Goal: Information Seeking & Learning: Get advice/opinions

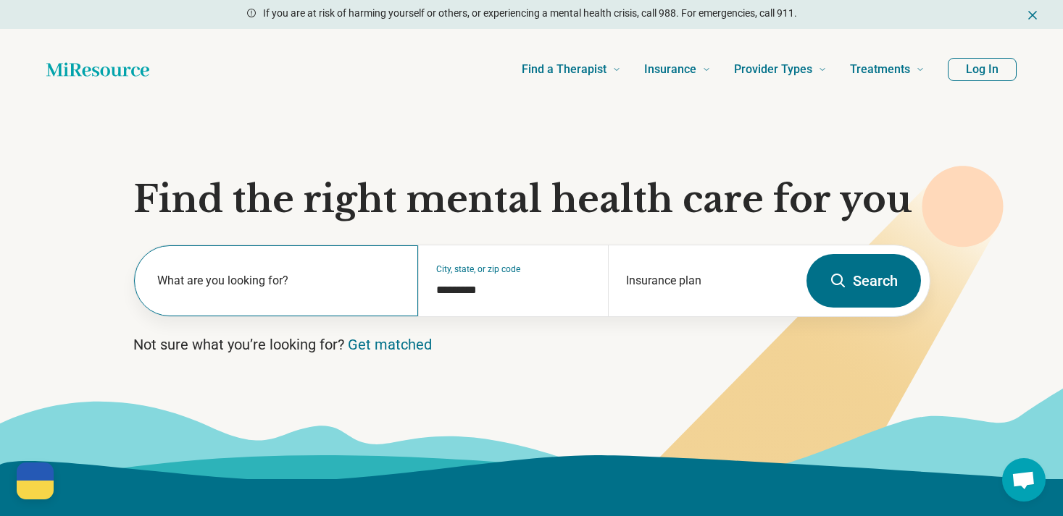
click at [271, 284] on label "What are you looking for?" at bounding box center [279, 280] width 244 height 17
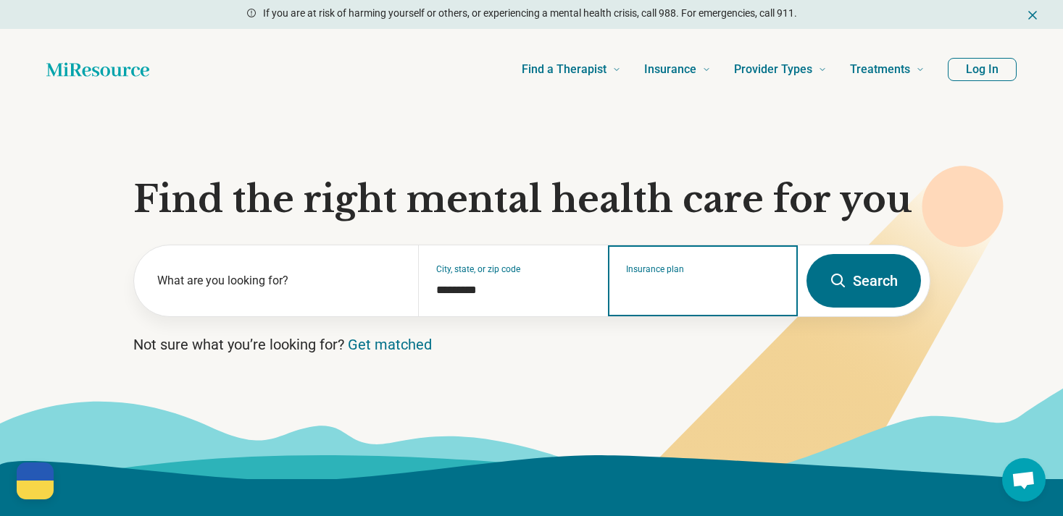
click at [732, 289] on input "Insurance plan" at bounding box center [703, 290] width 154 height 17
type input "***"
click at [692, 372] on icon "Suggestions" at bounding box center [696, 372] width 12 height 12
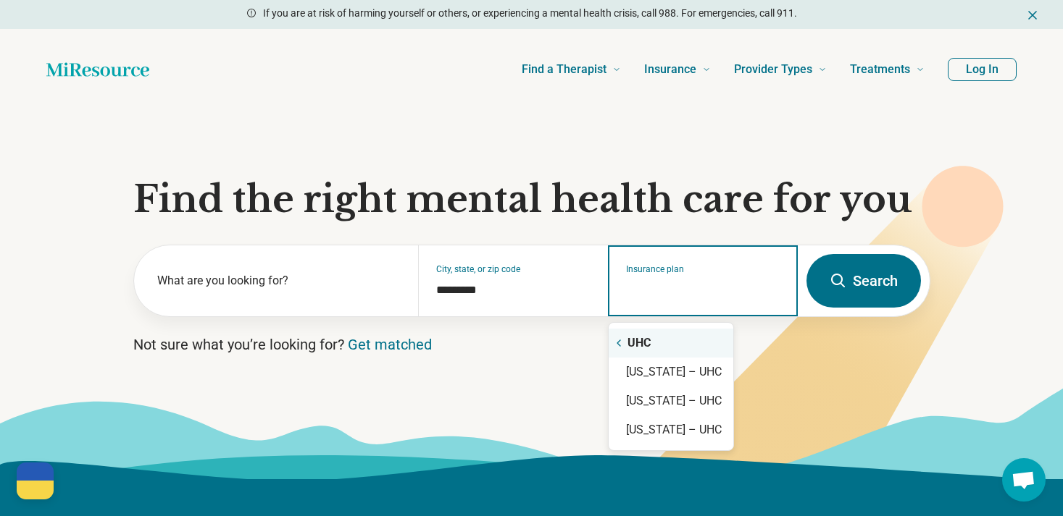
click at [719, 290] on input "Insurance plan" at bounding box center [703, 290] width 154 height 17
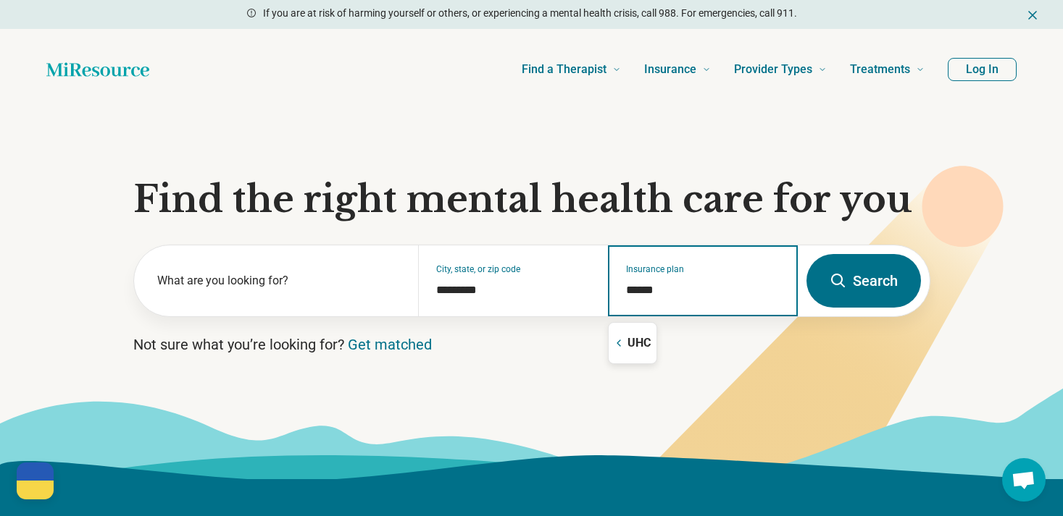
type input "*******"
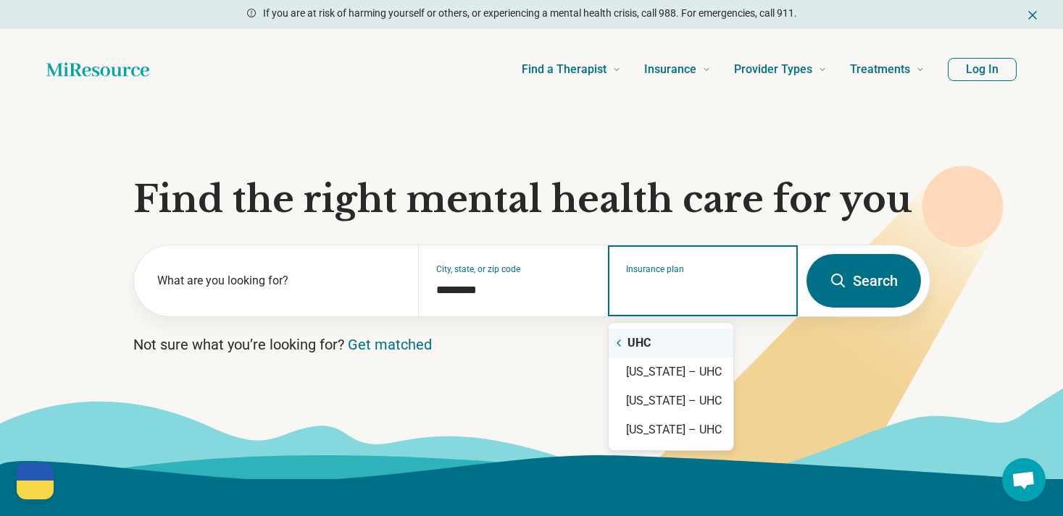
click at [665, 342] on div "UHC" at bounding box center [670, 343] width 125 height 29
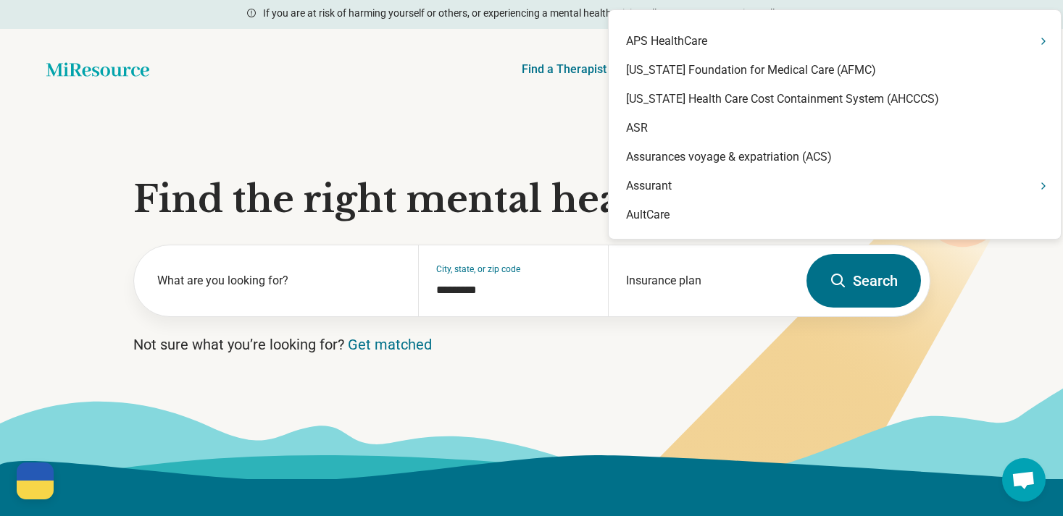
scroll to position [1131, 0]
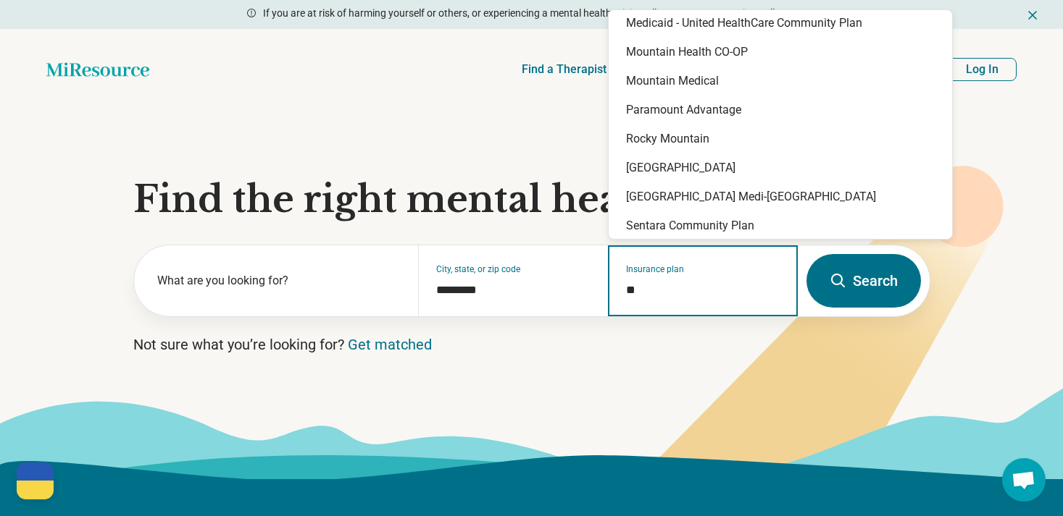
type input "***"
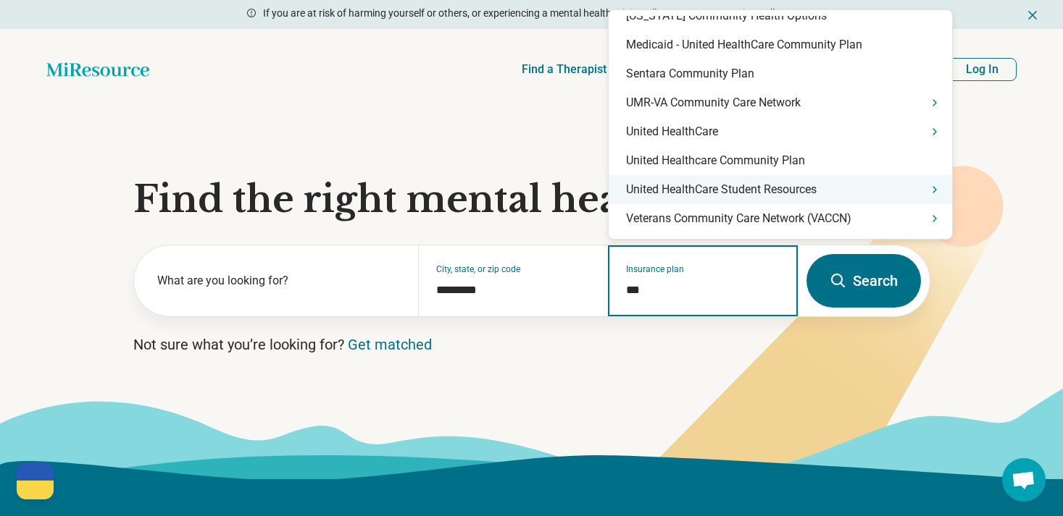
click at [750, 198] on div "United HealthCare Student Resources" at bounding box center [779, 189] width 343 height 29
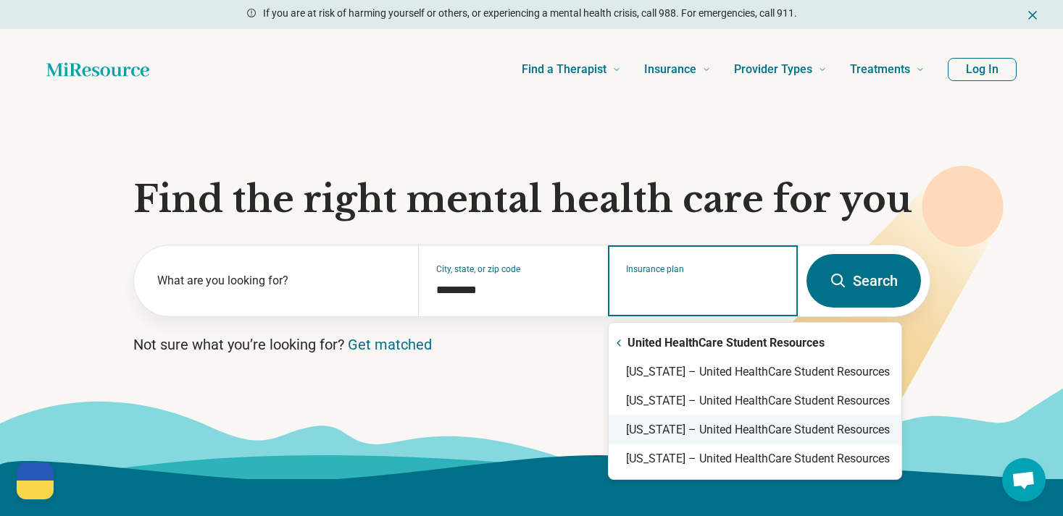
scroll to position [0, 0]
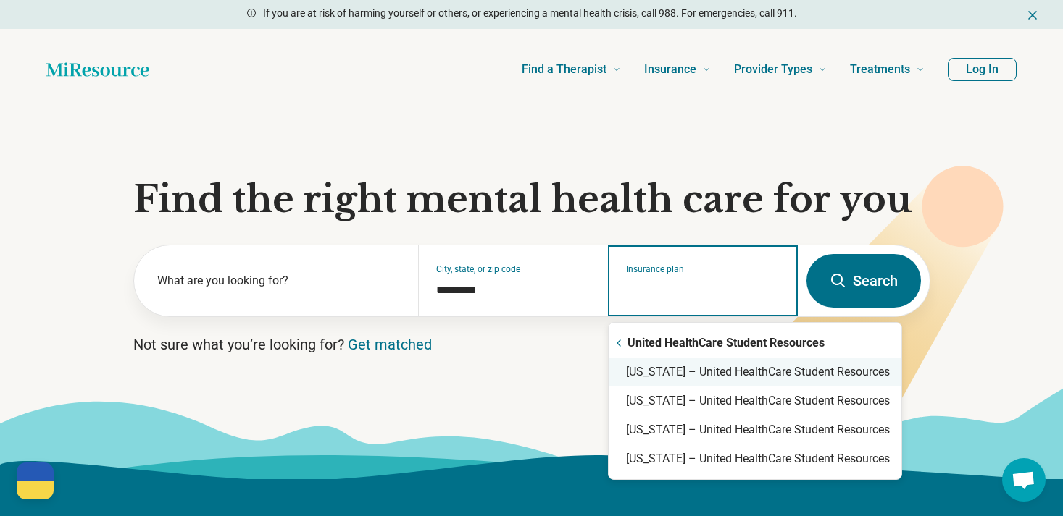
click at [756, 372] on div "Arizona – United HealthCare Student Resources" at bounding box center [754, 372] width 293 height 29
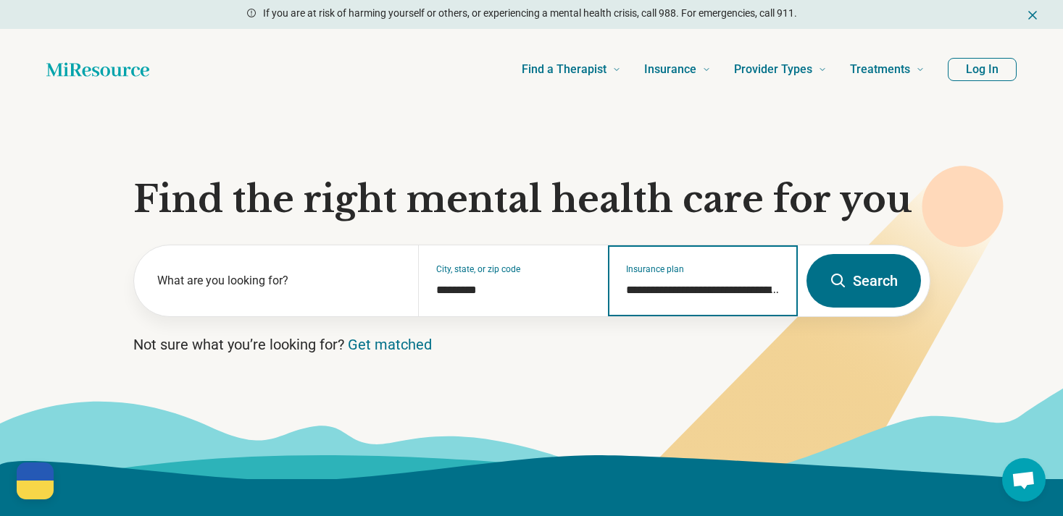
type input "**********"
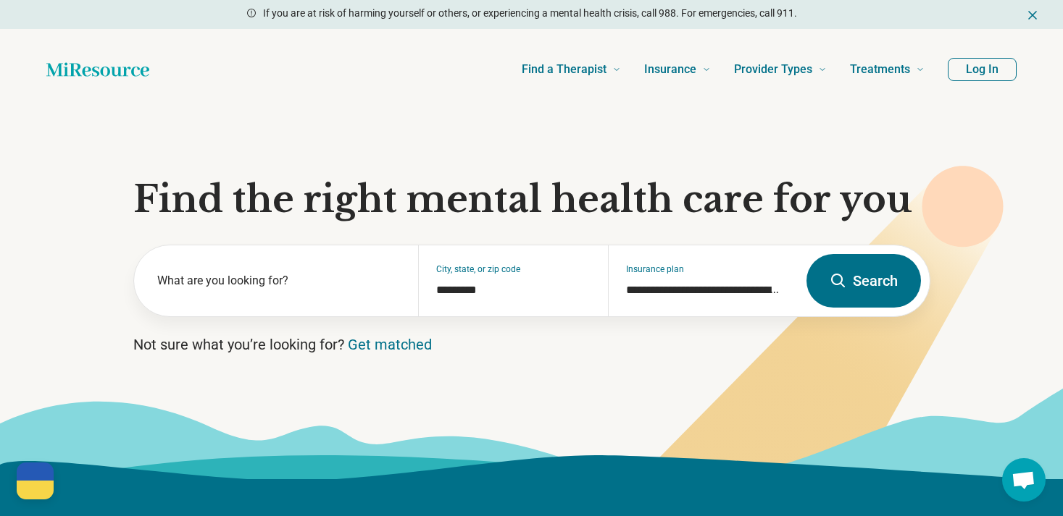
click at [860, 282] on button "Search" at bounding box center [863, 281] width 114 height 54
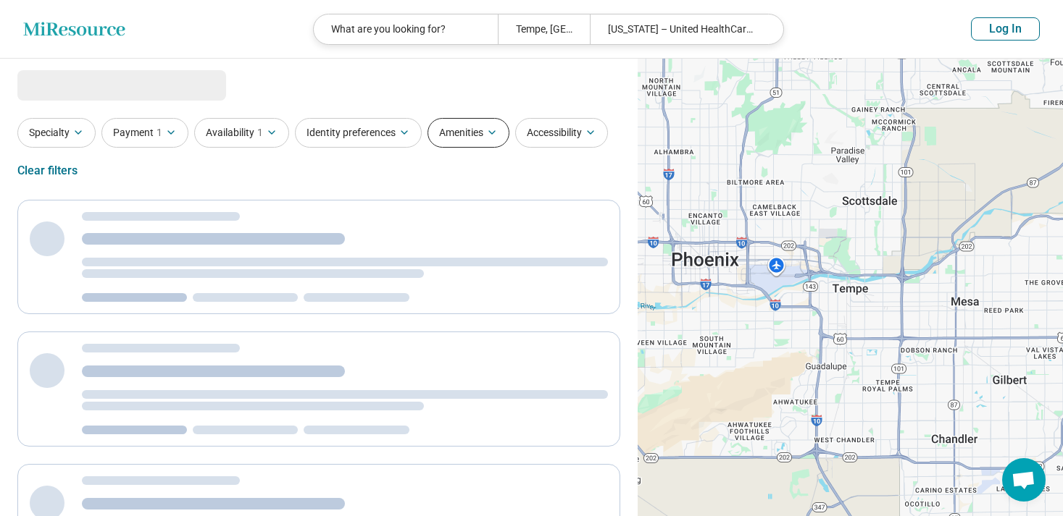
select select "***"
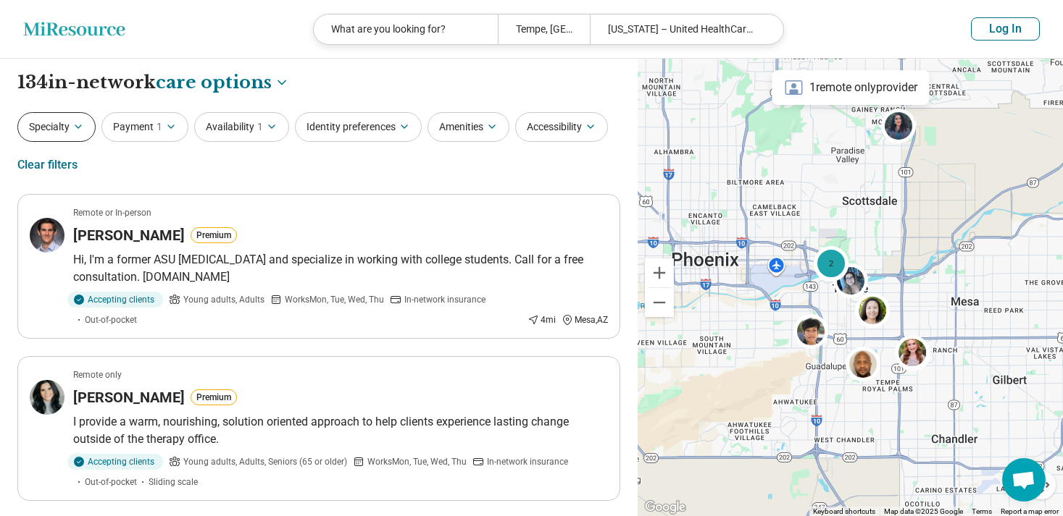
click at [85, 127] on button "Specialty" at bounding box center [56, 127] width 78 height 30
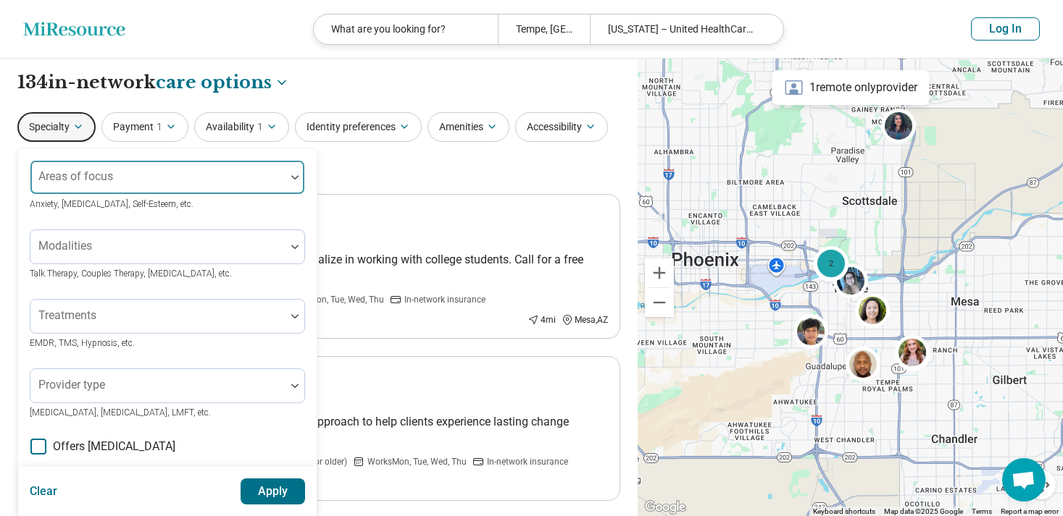
click at [109, 183] on div at bounding box center [157, 183] width 243 height 20
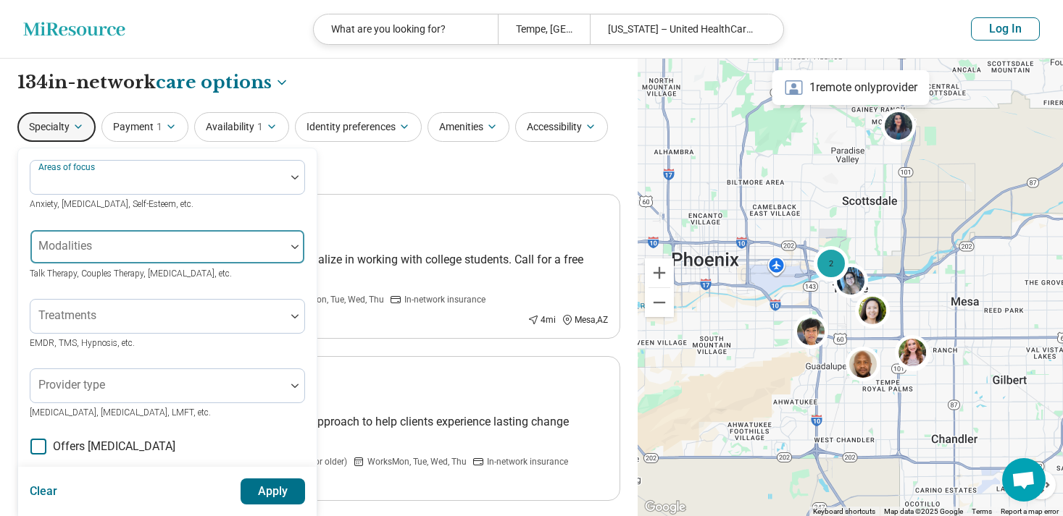
click at [98, 252] on div at bounding box center [157, 253] width 243 height 20
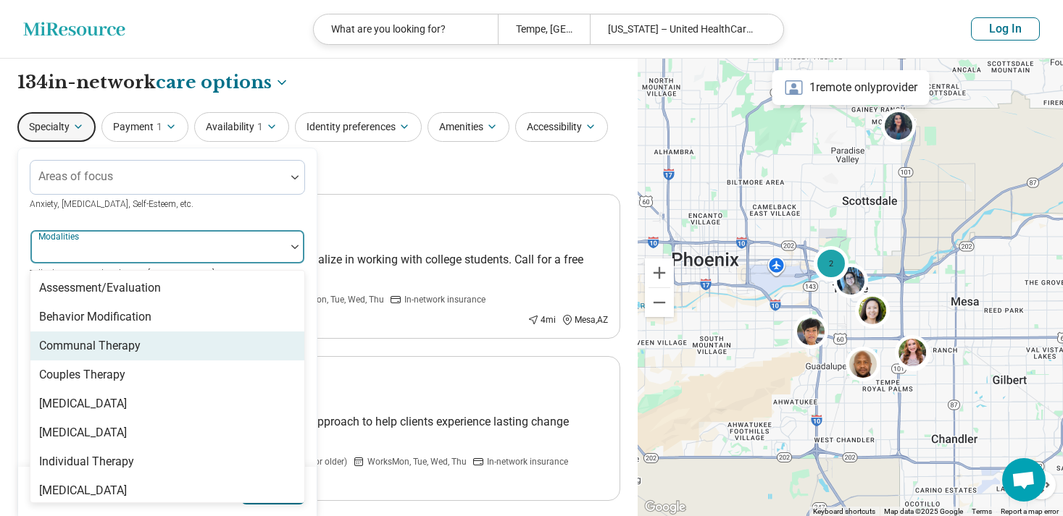
scroll to position [6, 0]
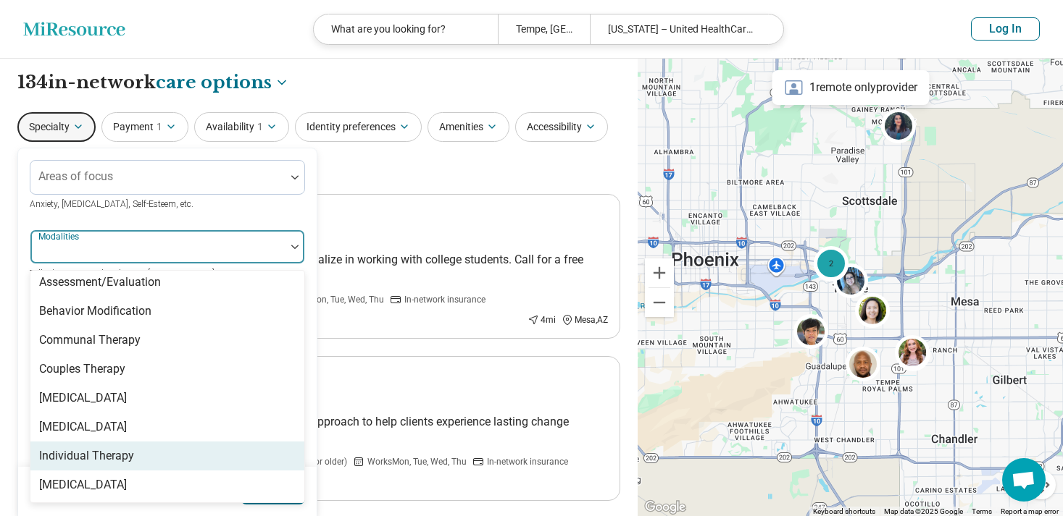
click at [91, 450] on div "Individual Therapy" at bounding box center [86, 456] width 95 height 17
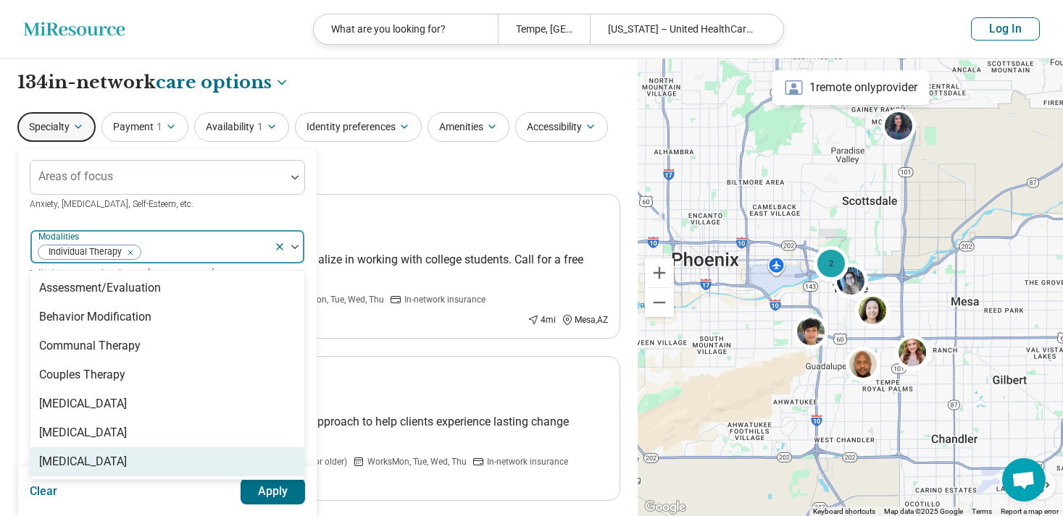
scroll to position [0, 0]
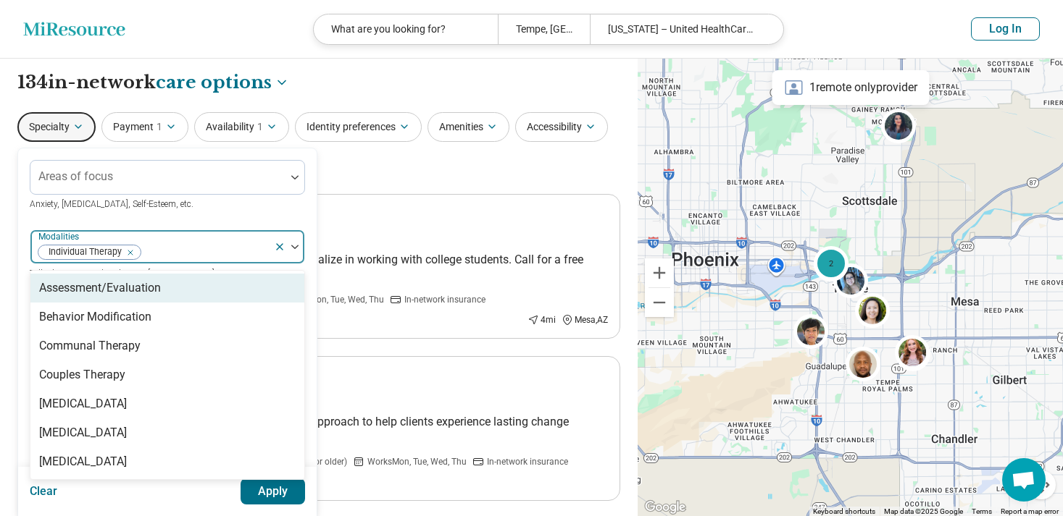
click at [18, 280] on div "Areas of focus Anxiety, Depression, Self-Esteem, etc. option Individual Therapy…" at bounding box center [167, 443] width 298 height 590
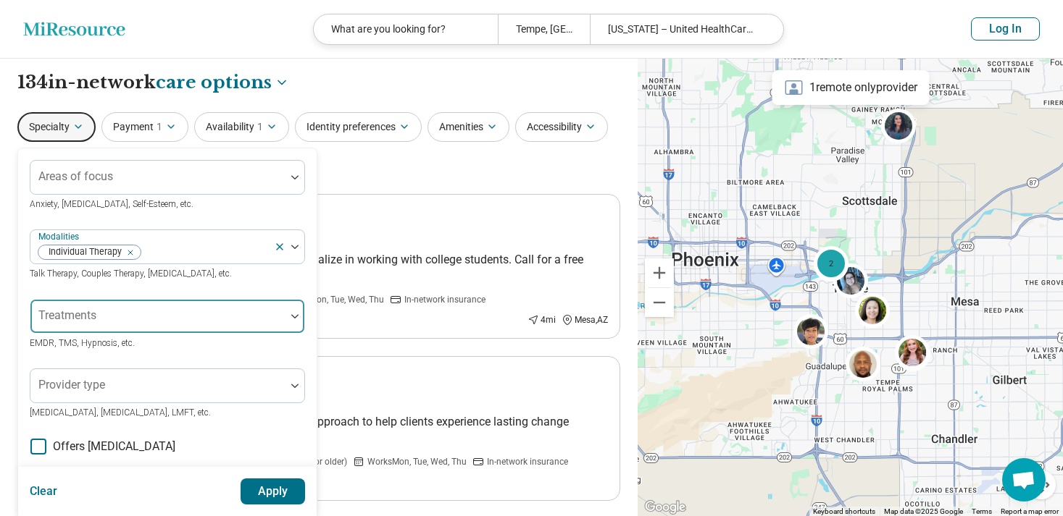
click at [103, 313] on div at bounding box center [157, 322] width 243 height 20
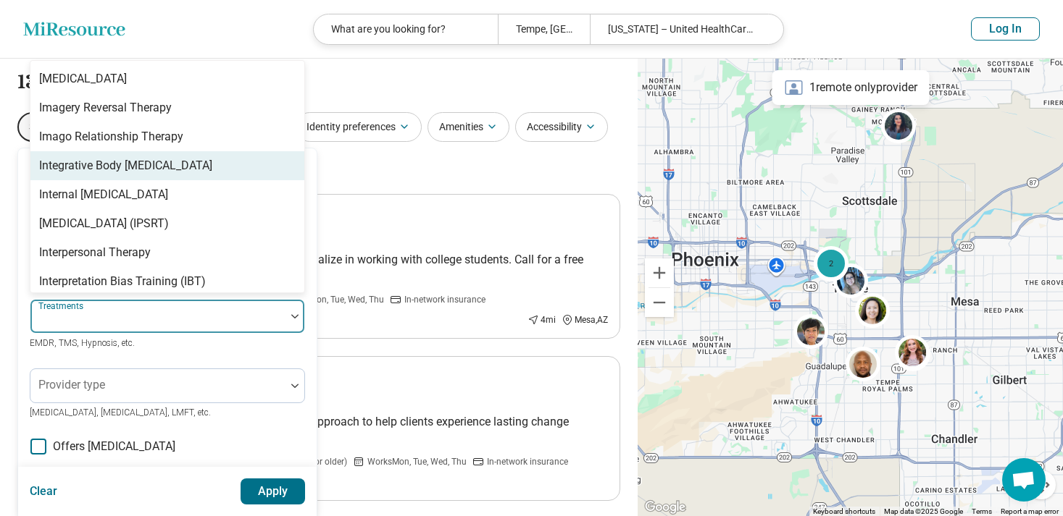
scroll to position [1525, 0]
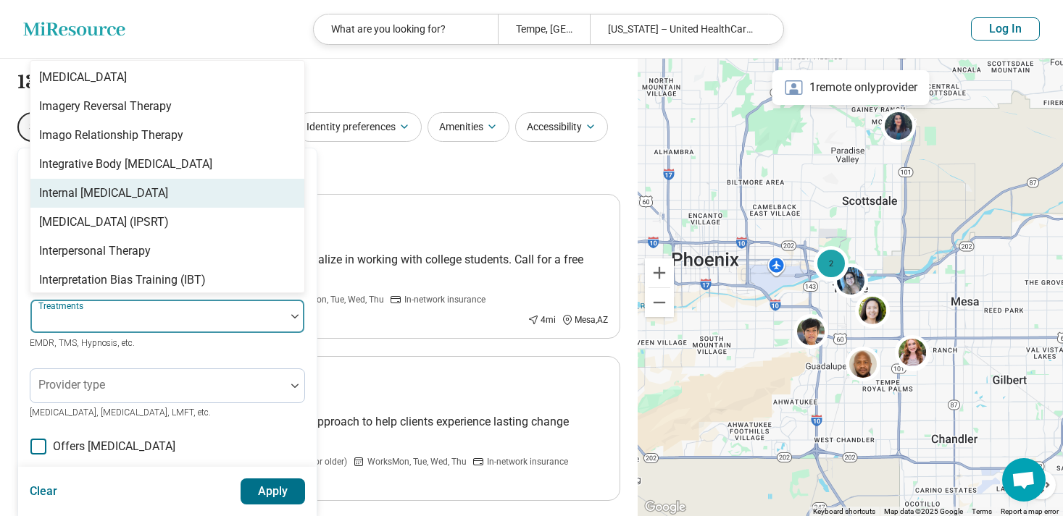
click at [109, 202] on div "Internal [MEDICAL_DATA]" at bounding box center [103, 193] width 129 height 17
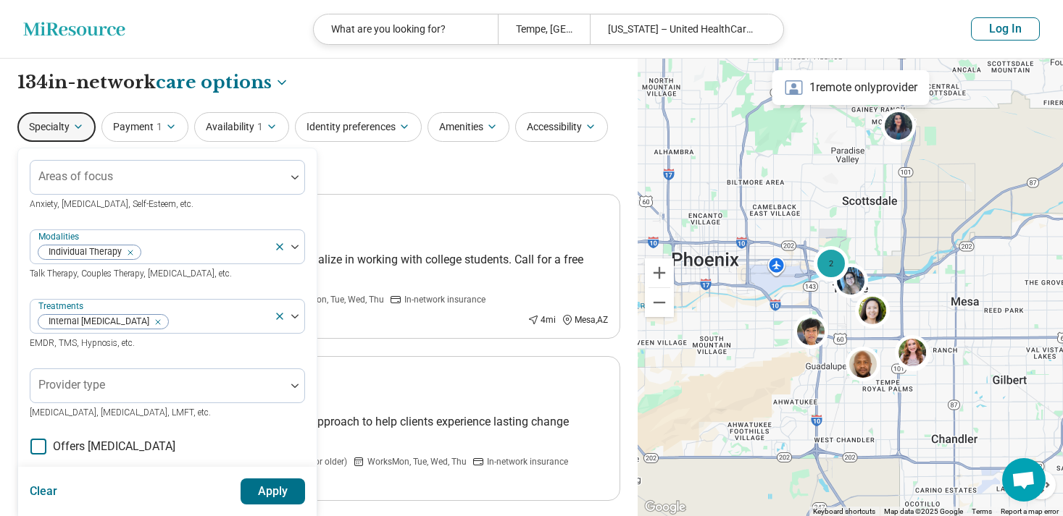
click at [269, 484] on button "Apply" at bounding box center [272, 492] width 65 height 26
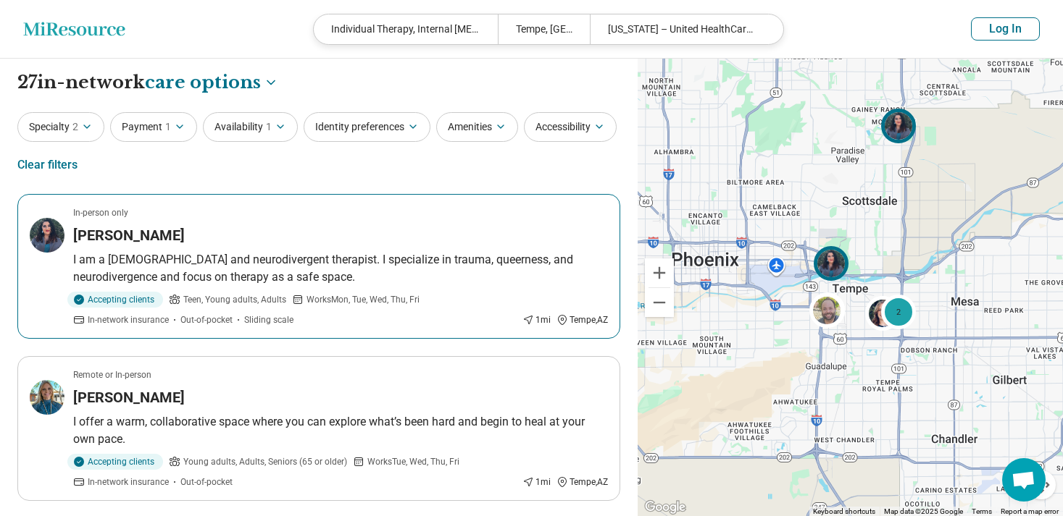
click at [272, 253] on p "I am a queer and neurodivergent therapist. I specialize in trauma, queerness, a…" at bounding box center [340, 268] width 535 height 35
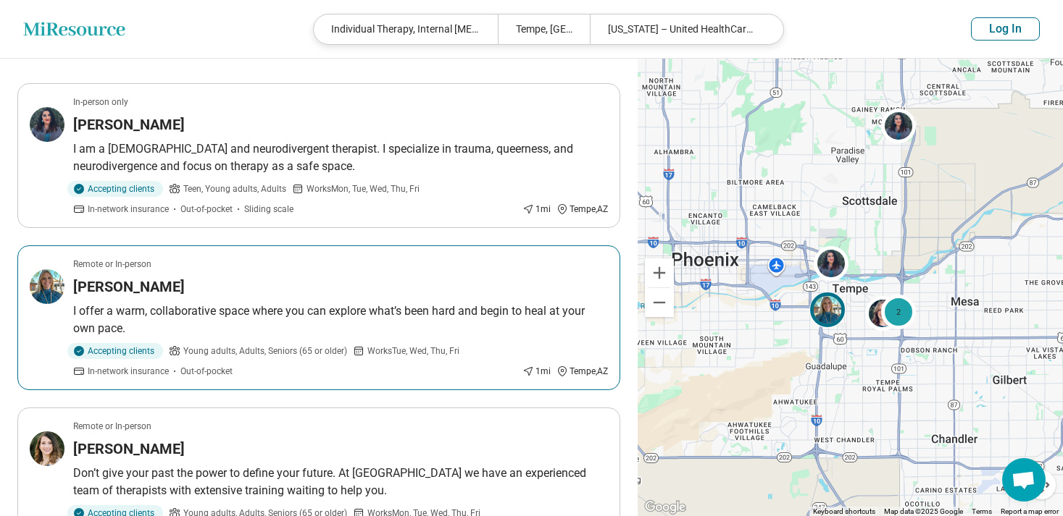
scroll to position [114, 0]
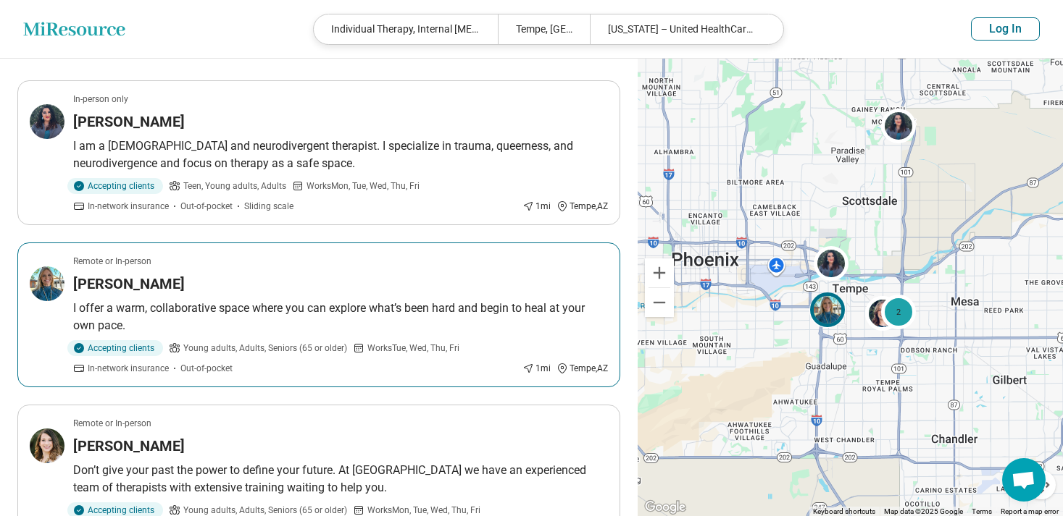
click at [274, 277] on div "Holly Leffhalm" at bounding box center [340, 284] width 535 height 20
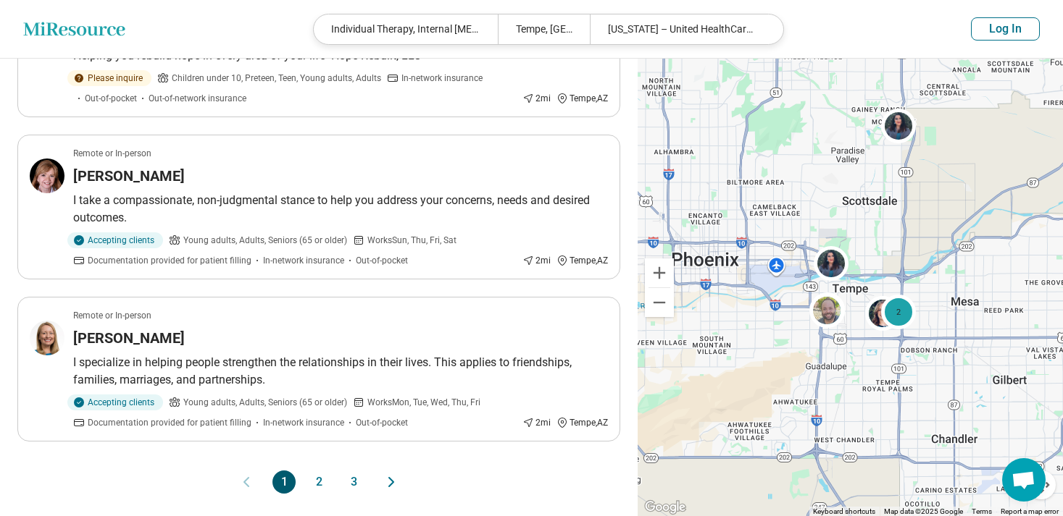
scroll to position [1371, 0]
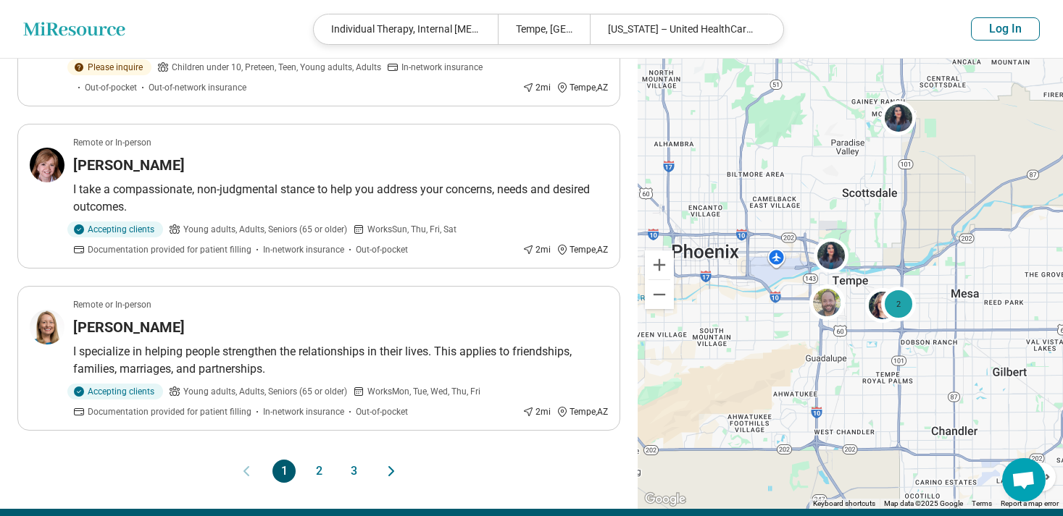
click at [322, 471] on button "2" at bounding box center [318, 471] width 23 height 23
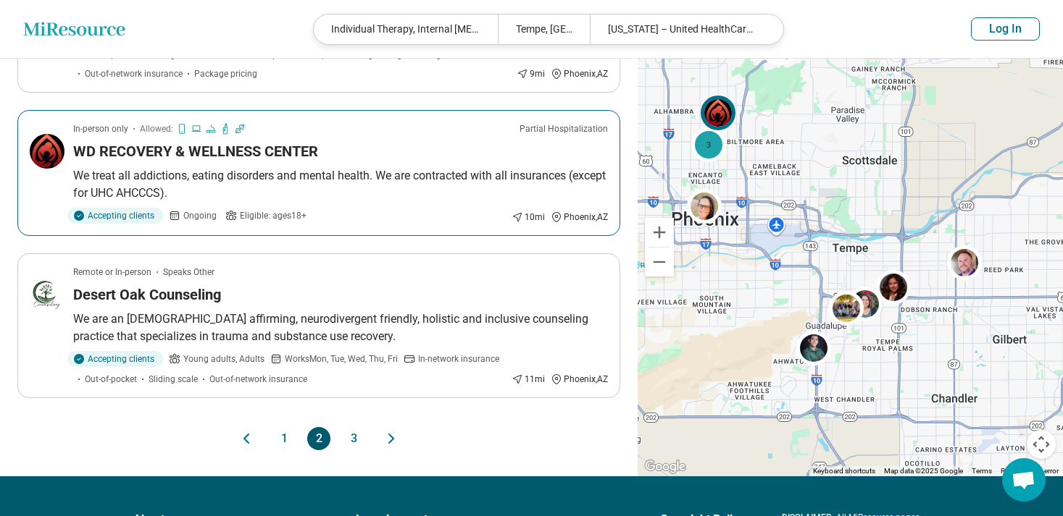
scroll to position [1441, 0]
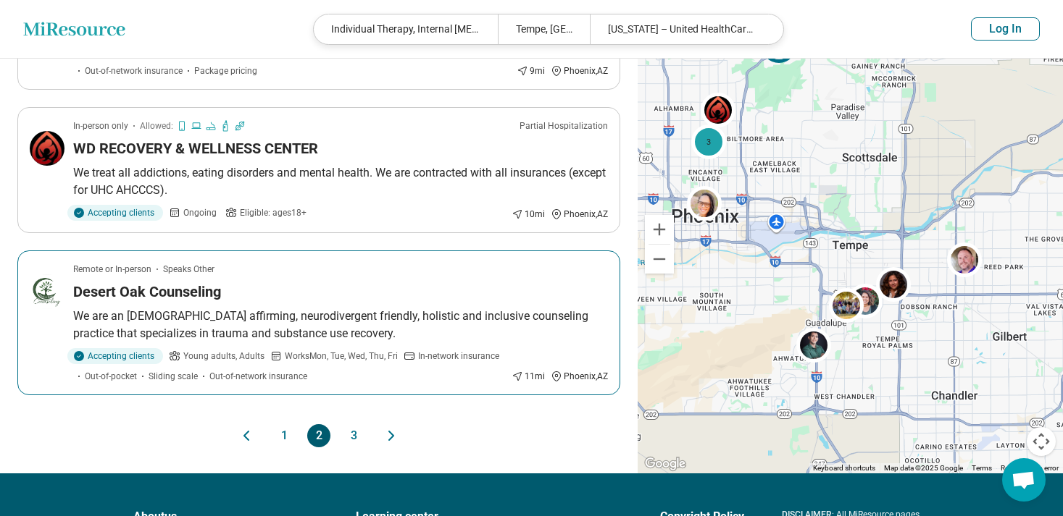
click at [289, 293] on div "Desert Oak Counseling" at bounding box center [340, 292] width 535 height 20
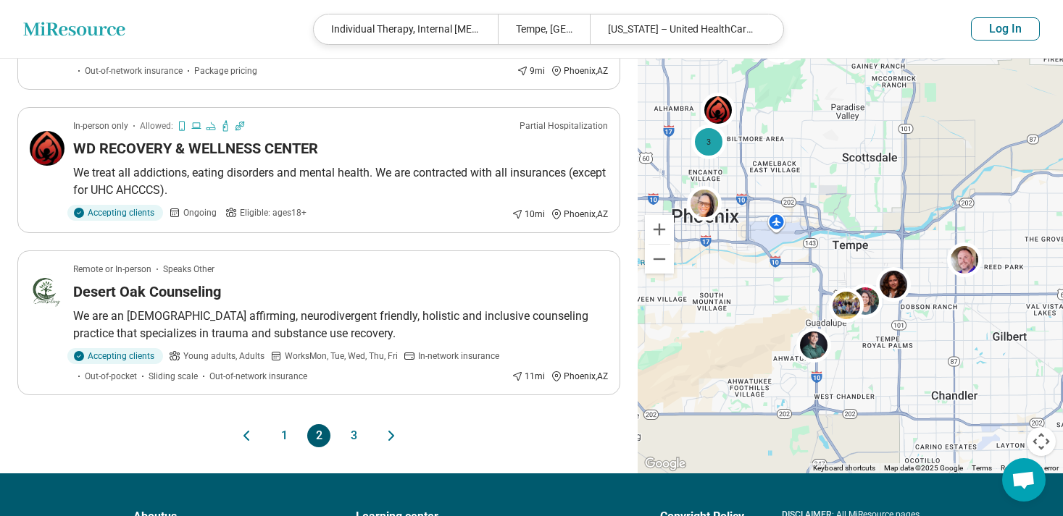
click at [348, 438] on button "3" at bounding box center [353, 435] width 23 height 23
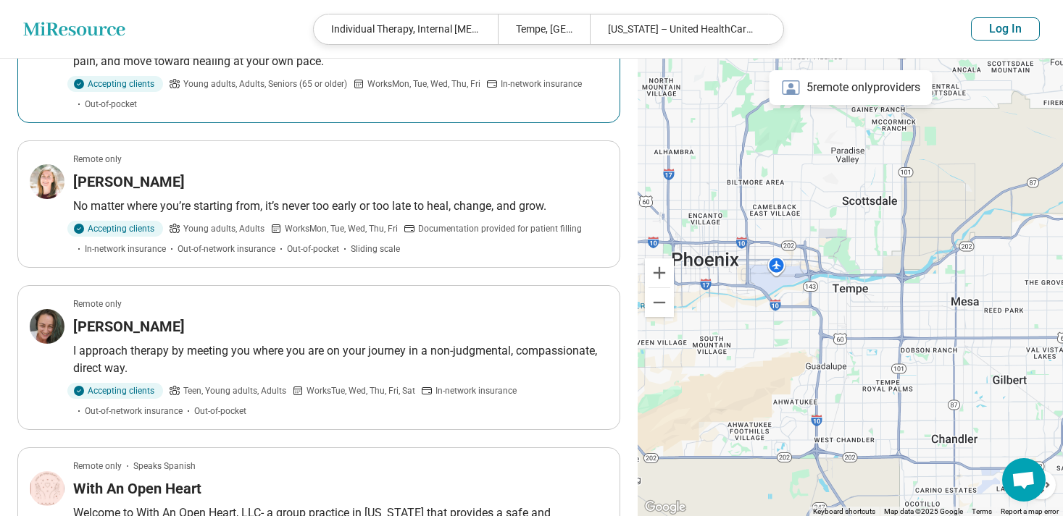
scroll to position [683, 0]
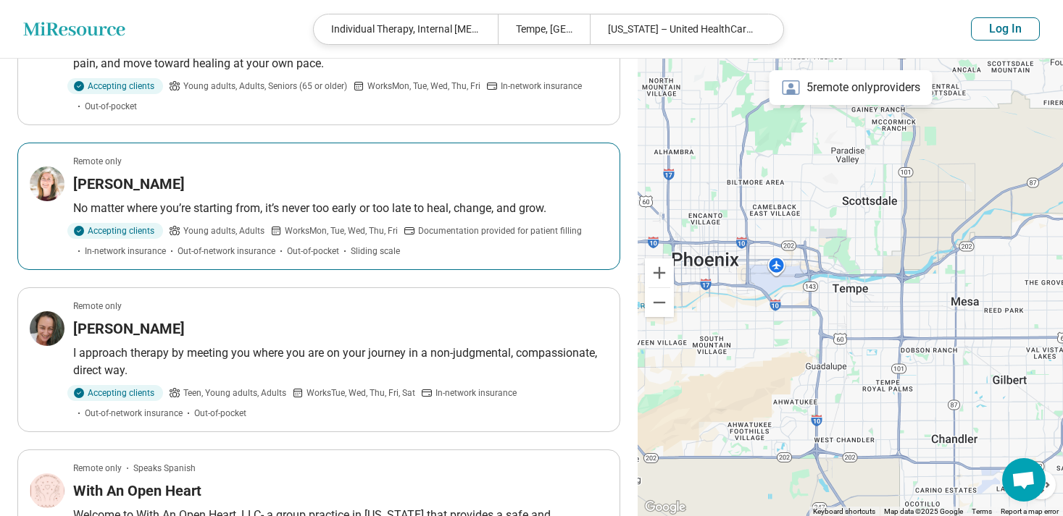
click at [227, 187] on div "[PERSON_NAME]" at bounding box center [340, 184] width 535 height 20
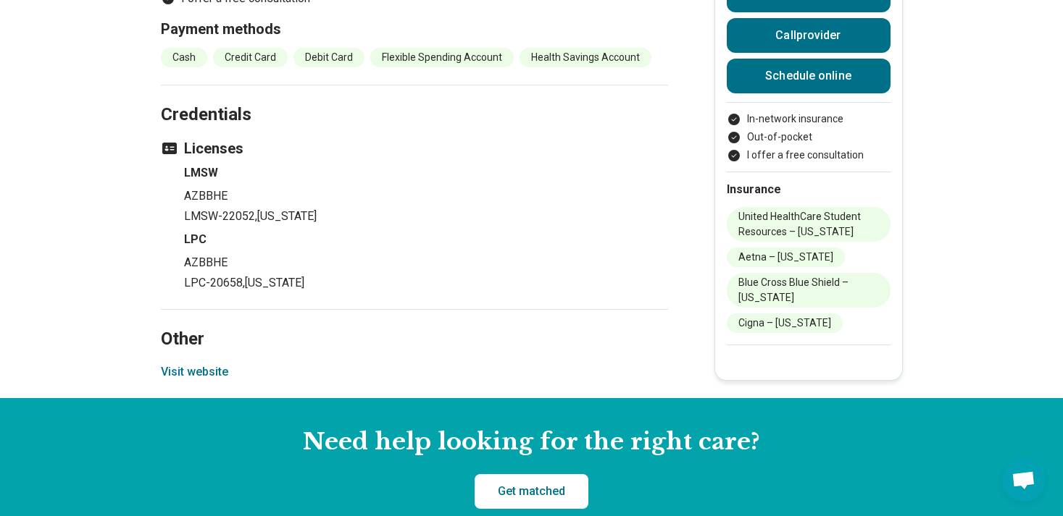
scroll to position [1734, 0]
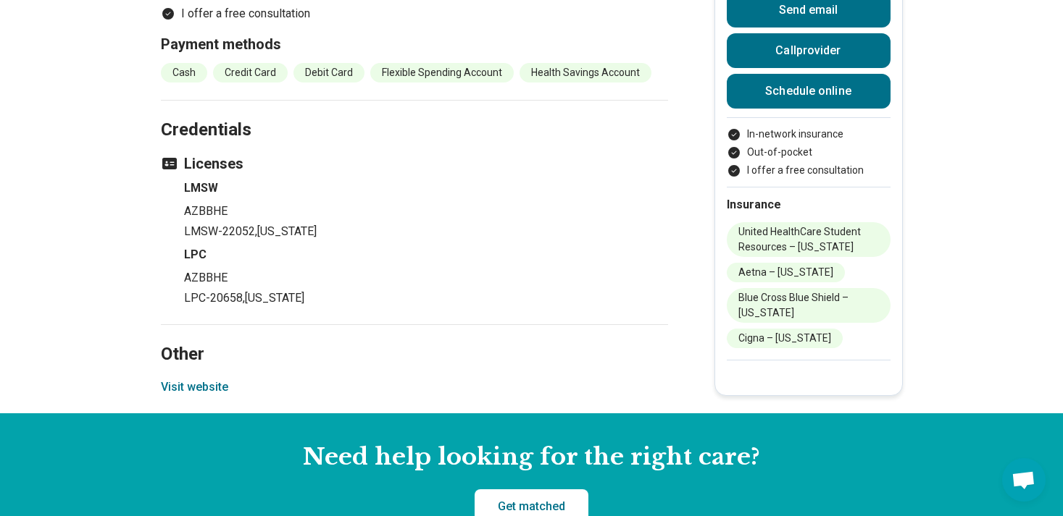
click at [194, 386] on button "Visit website" at bounding box center [194, 387] width 67 height 17
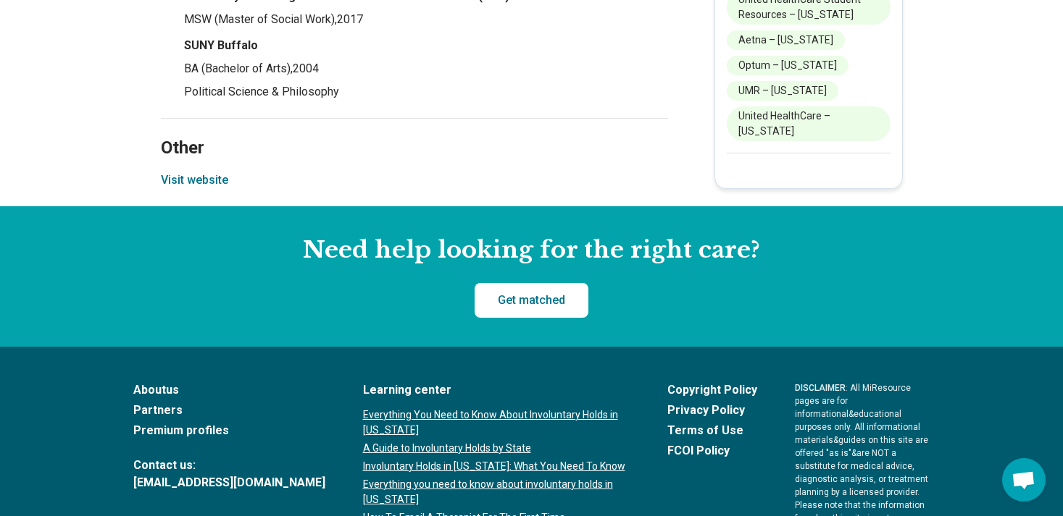
scroll to position [1756, 0]
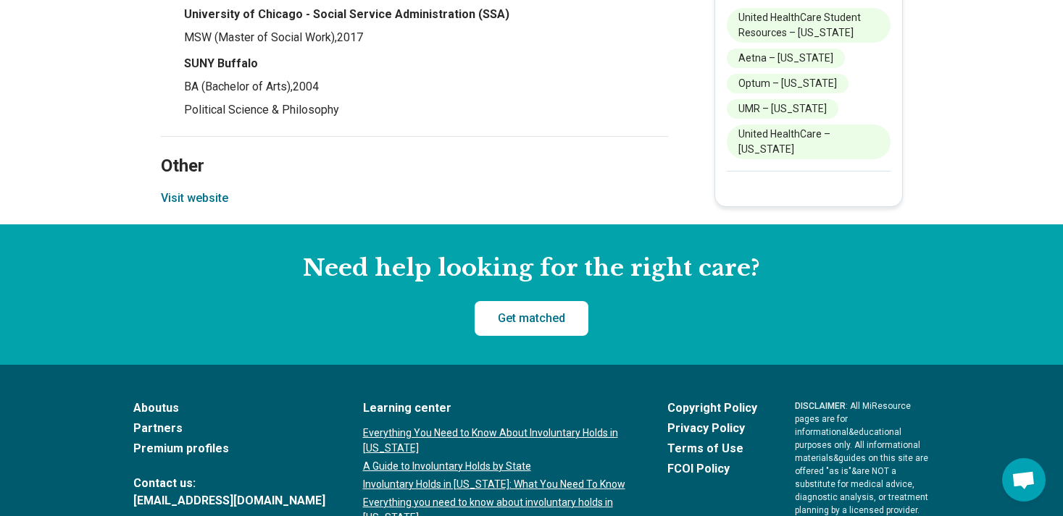
click at [192, 201] on button "Visit website" at bounding box center [194, 198] width 67 height 17
